Goal: Transaction & Acquisition: Download file/media

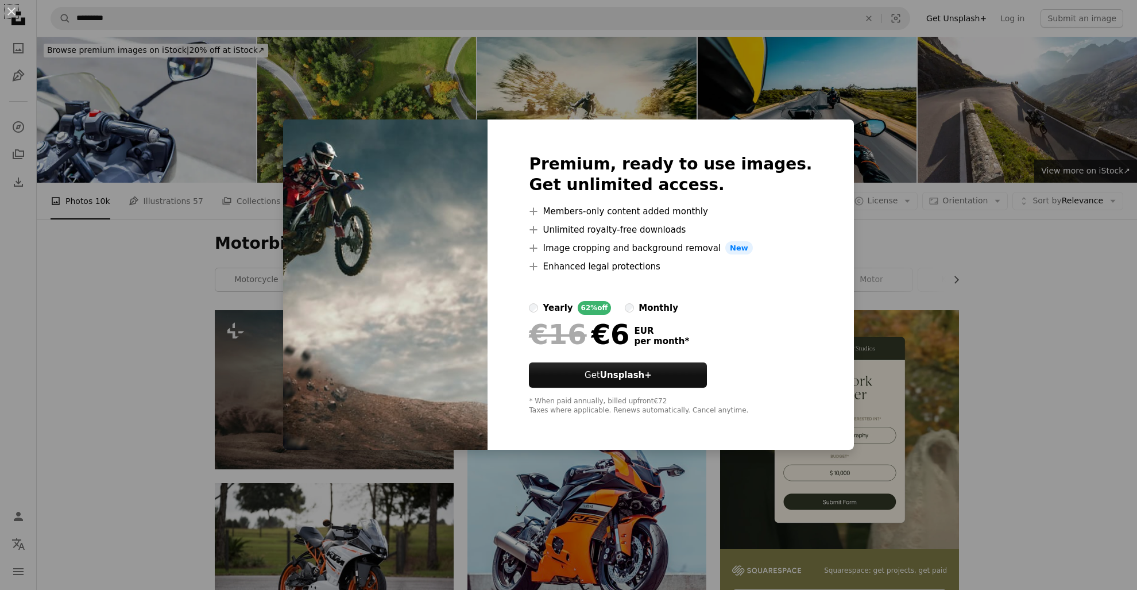
scroll to position [1872, 0]
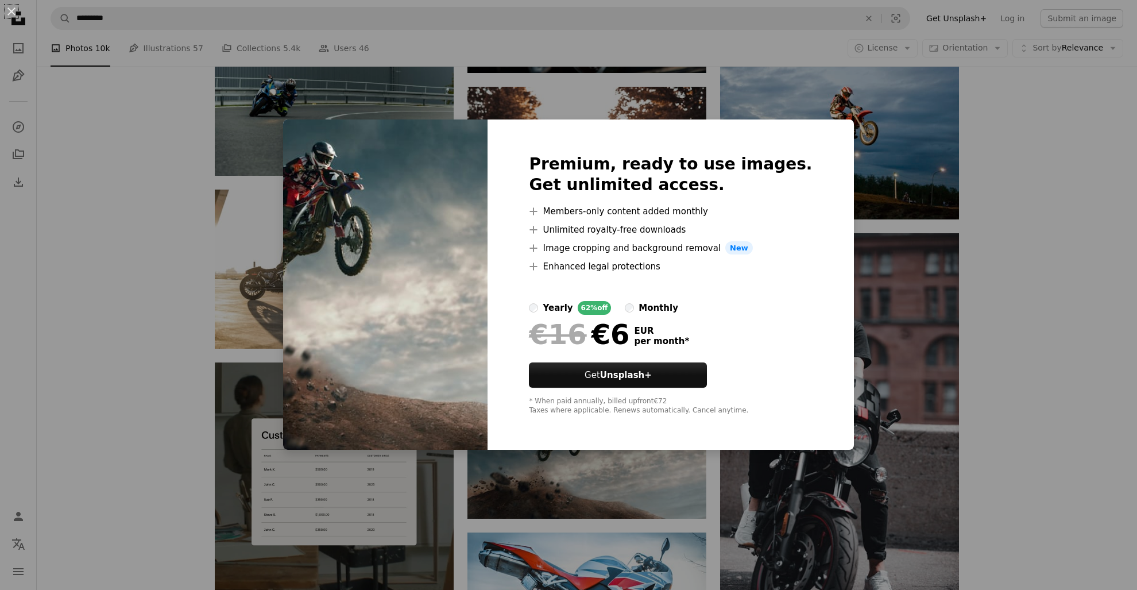
click at [1003, 269] on div "An X shape Premium, ready to use images. Get unlimited access. A plus sign Memb…" at bounding box center [568, 295] width 1137 height 590
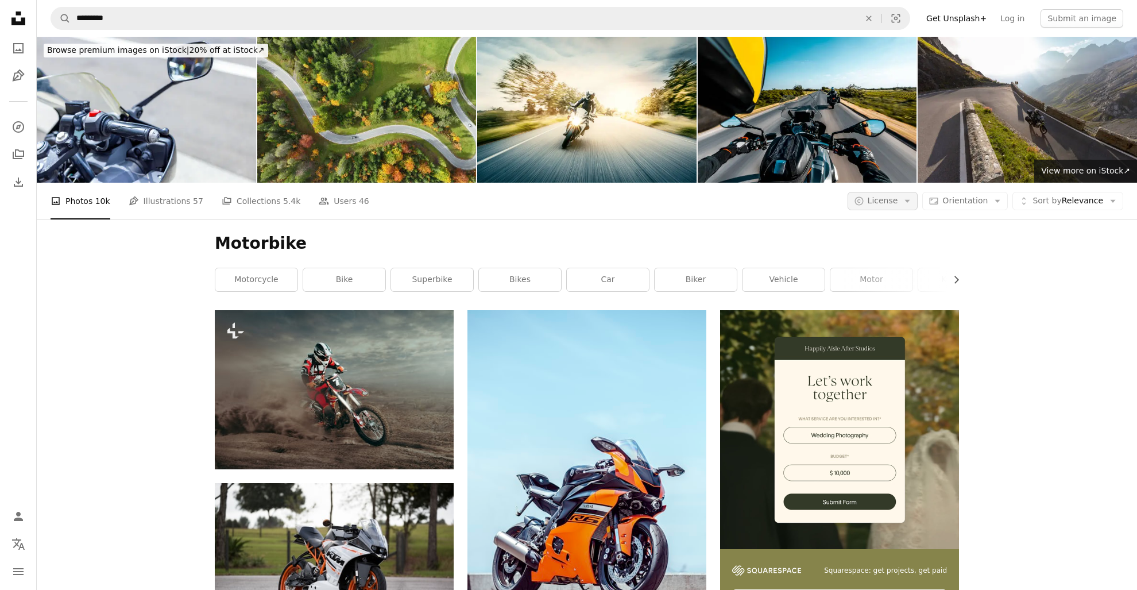
click at [893, 192] on button "A copyright icon © License Arrow down" at bounding box center [883, 201] width 71 height 18
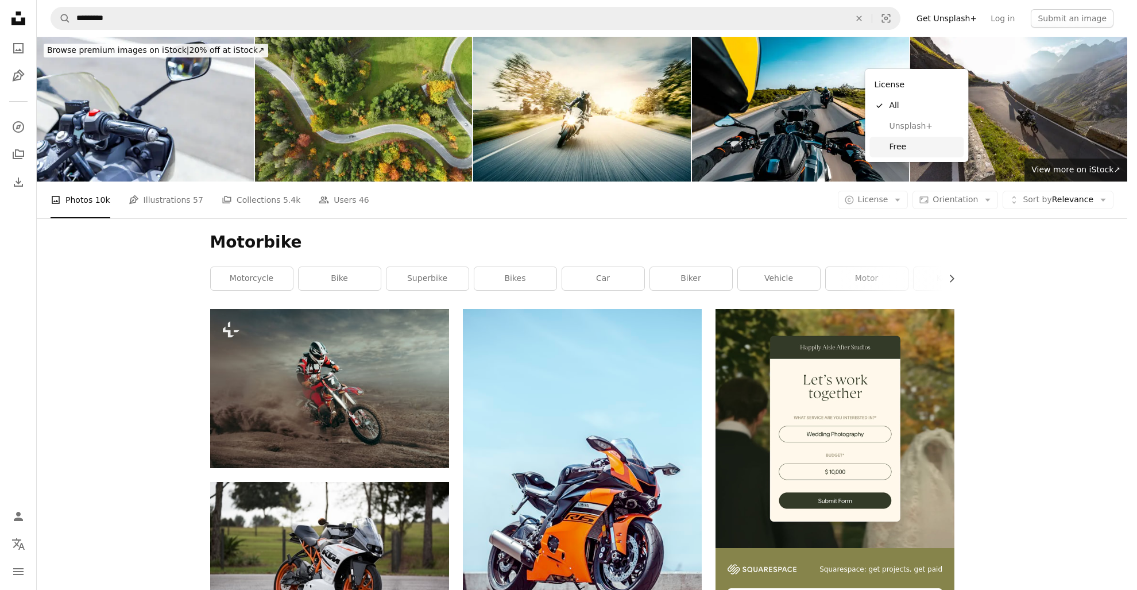
click at [907, 155] on link "Free" at bounding box center [917, 147] width 94 height 21
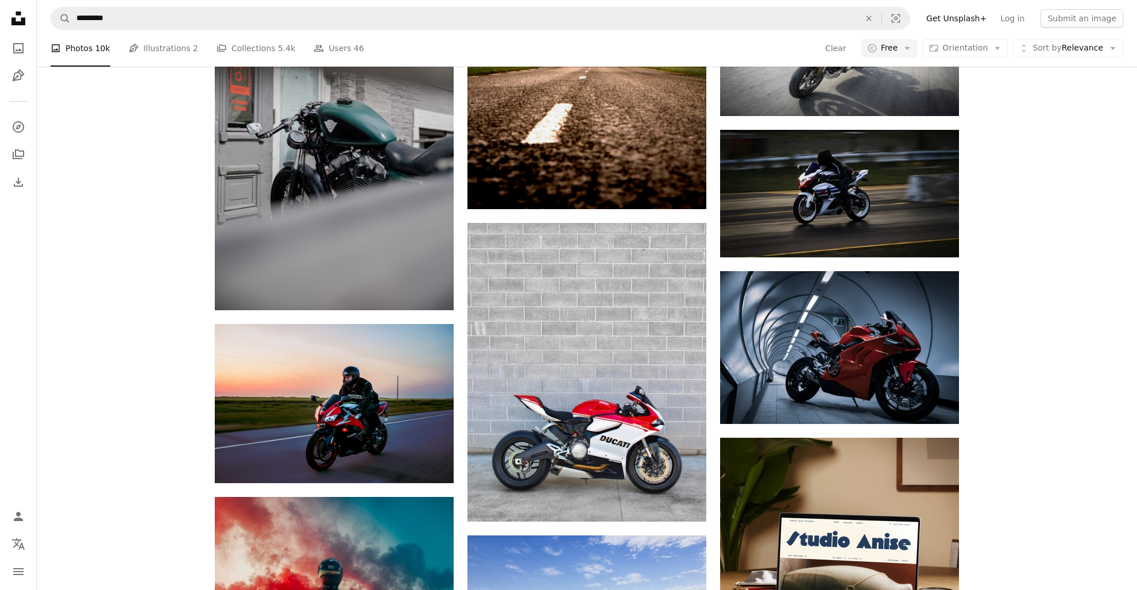
scroll to position [4125, 0]
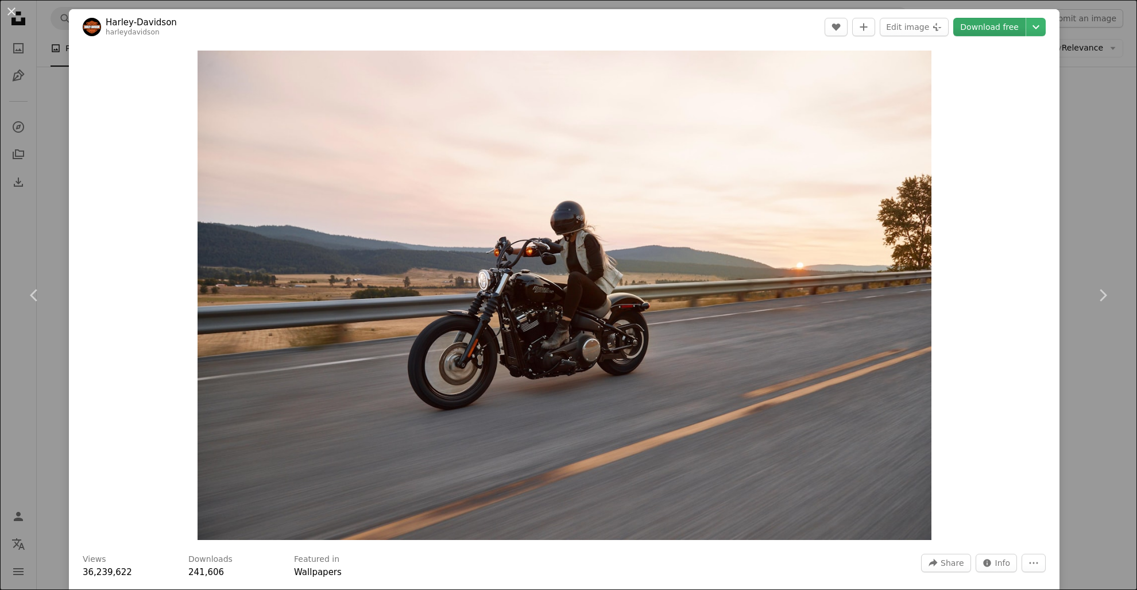
click at [998, 24] on link "Download free" at bounding box center [990, 27] width 72 height 18
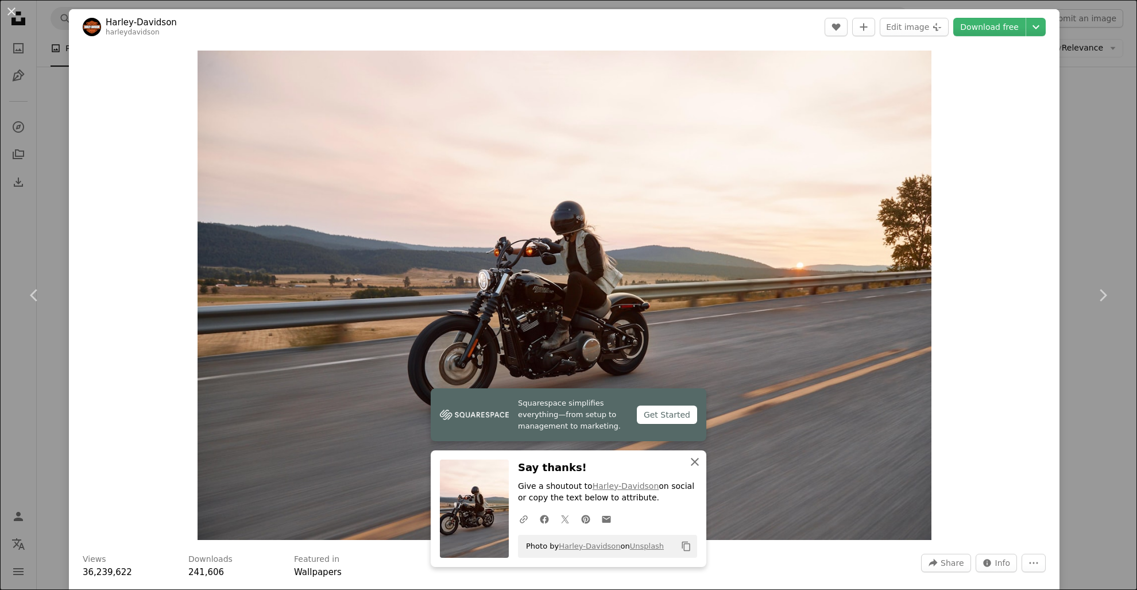
click at [693, 458] on icon "An X shape" at bounding box center [695, 462] width 14 height 14
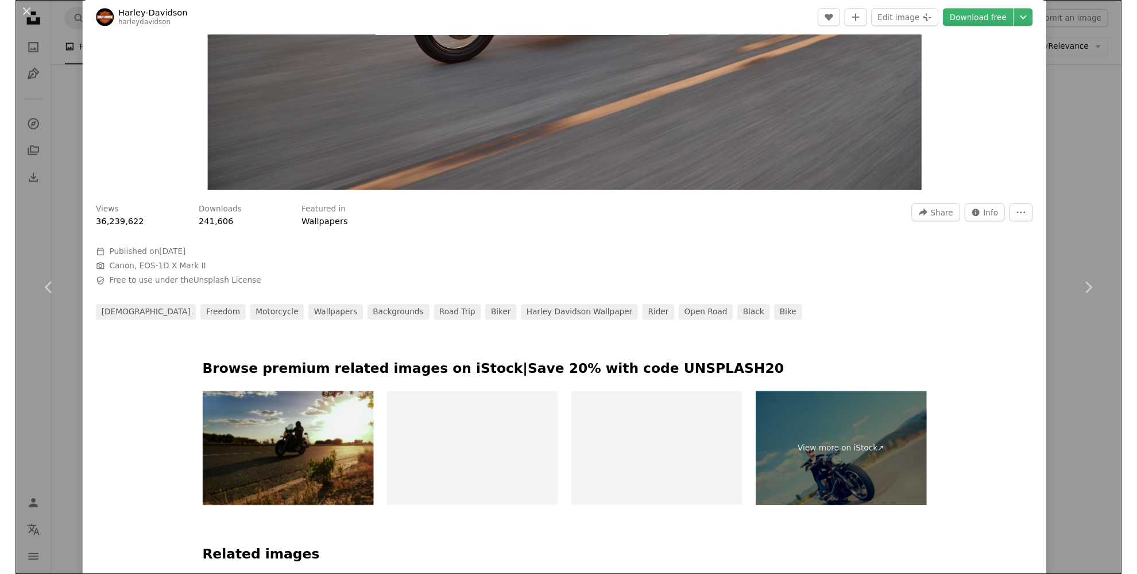
scroll to position [69, 0]
